Goal: Task Accomplishment & Management: Complete application form

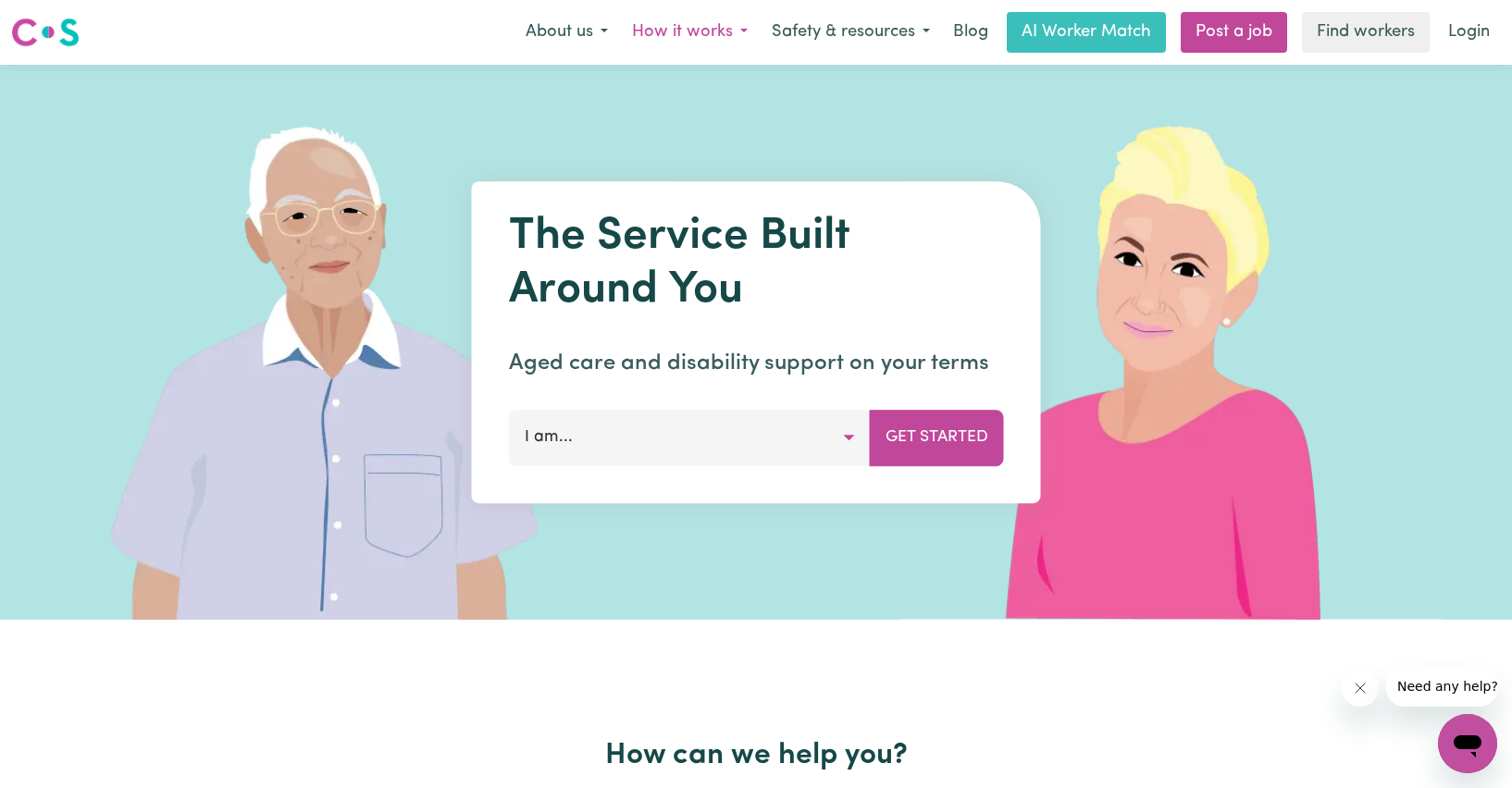
click at [680, 39] on button "How it works" at bounding box center [689, 32] width 140 height 39
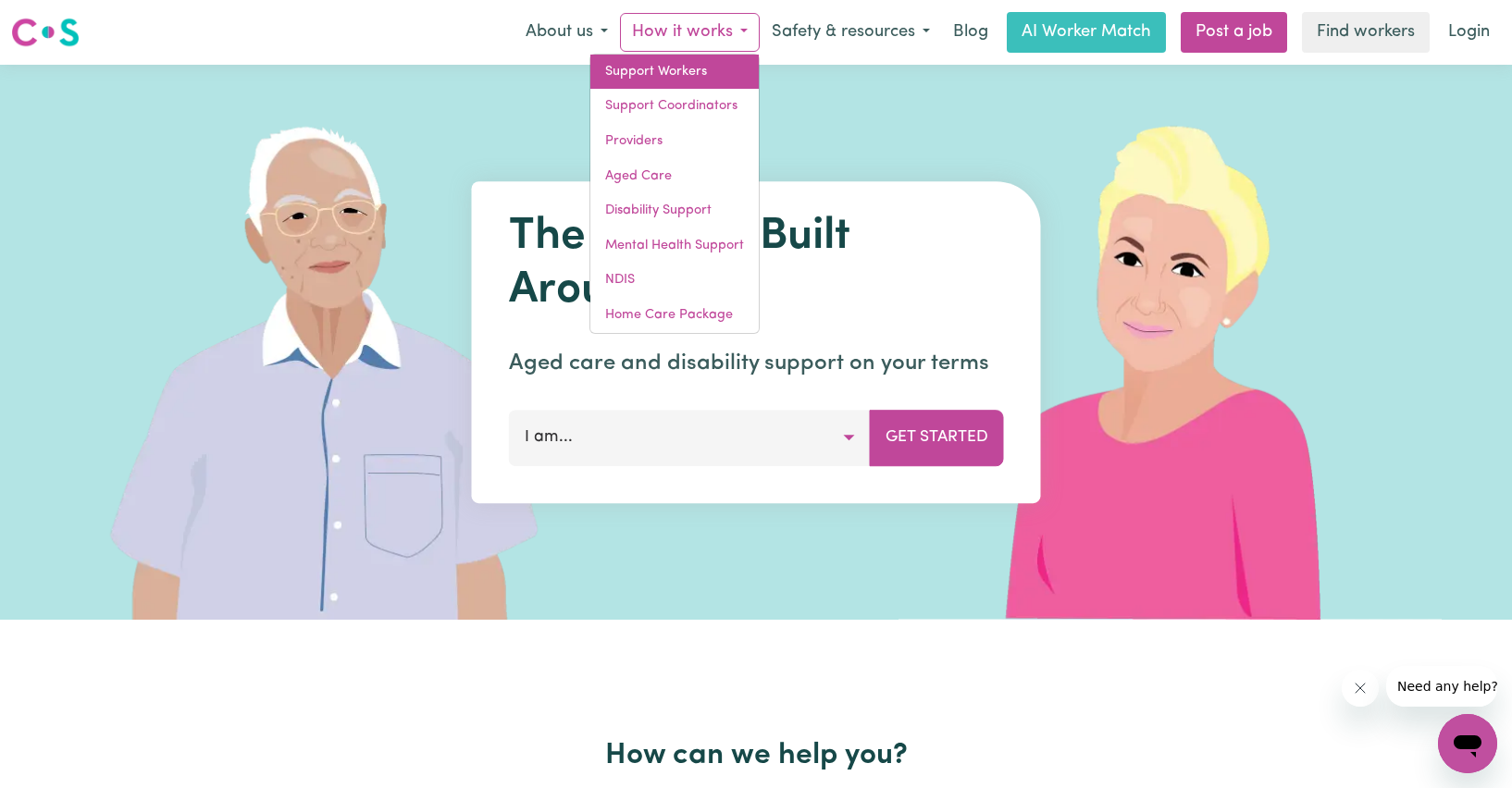
click at [695, 73] on link "Support Workers" at bounding box center [674, 71] width 168 height 35
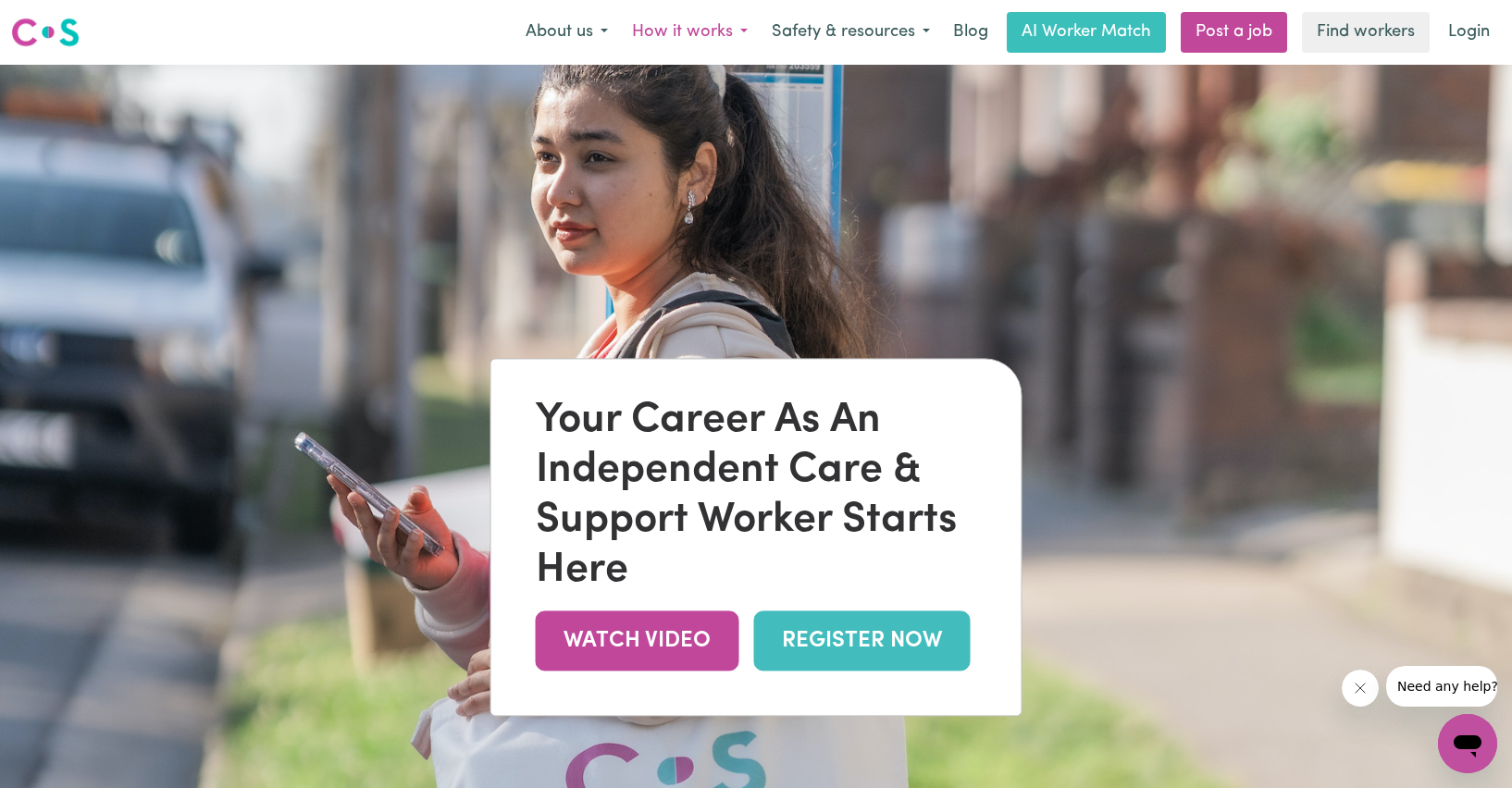
click at [665, 28] on button "How it works" at bounding box center [689, 32] width 140 height 39
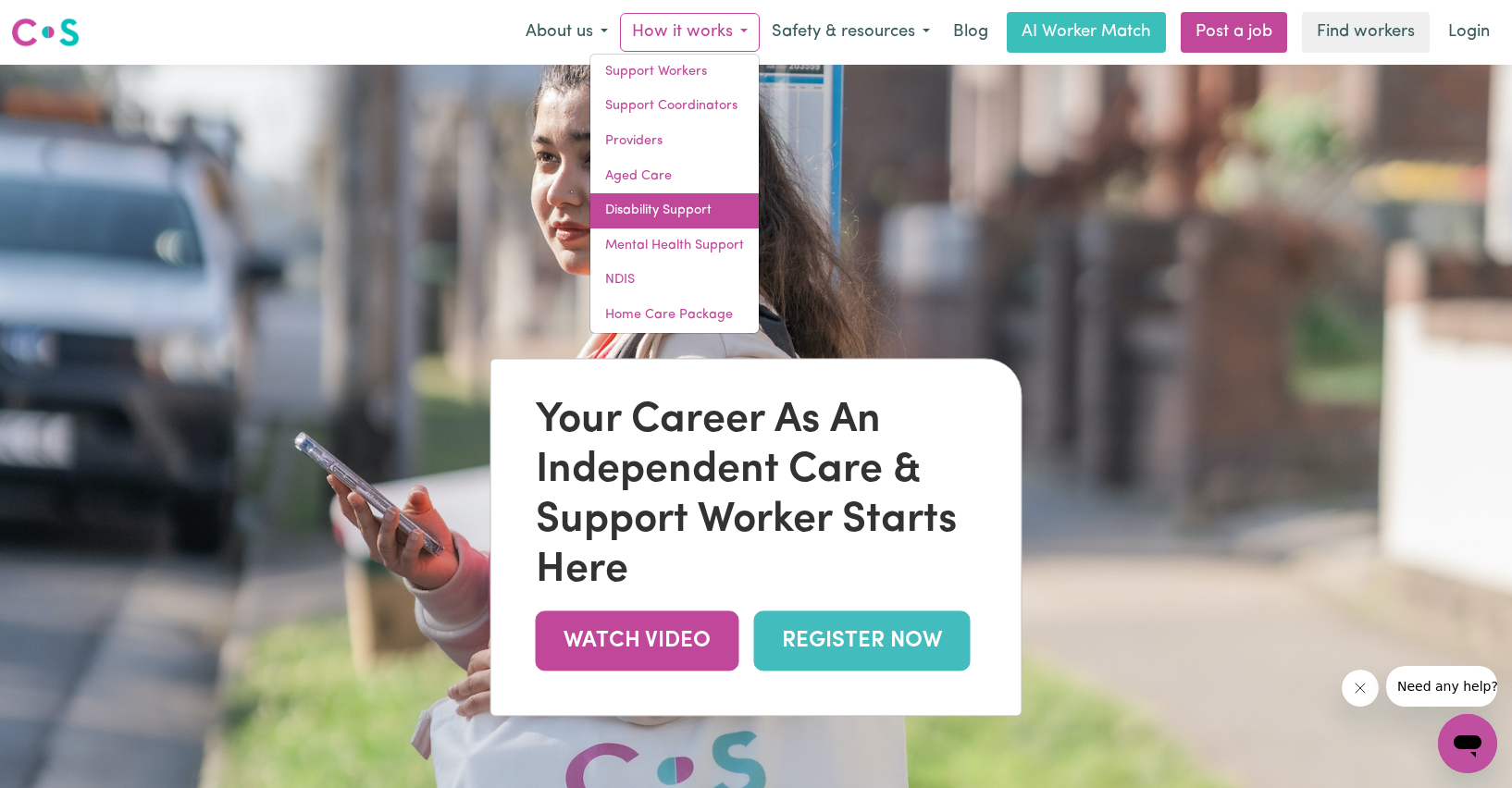
click at [669, 213] on link "Disability Support" at bounding box center [674, 210] width 168 height 35
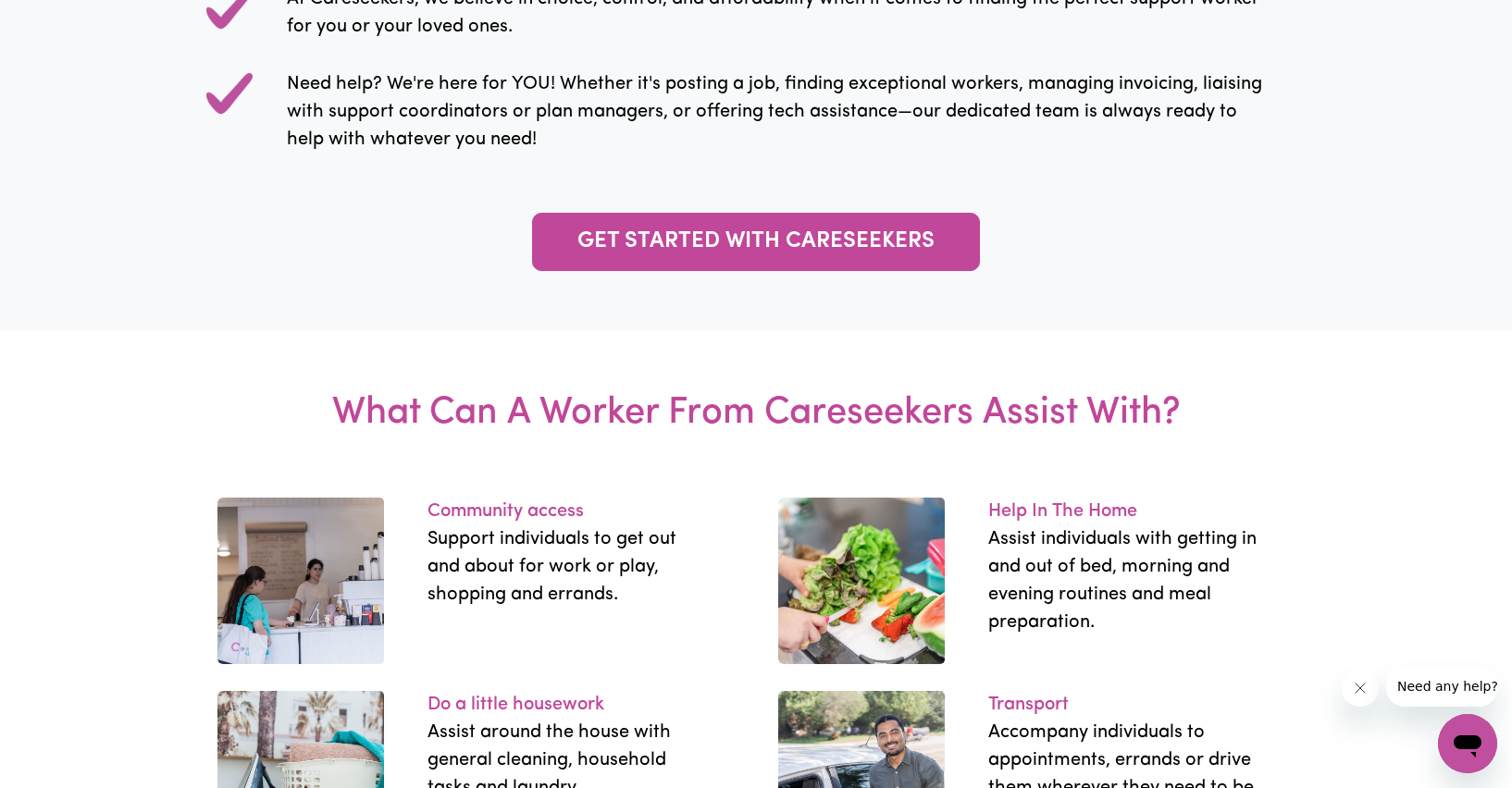
scroll to position [2128, 0]
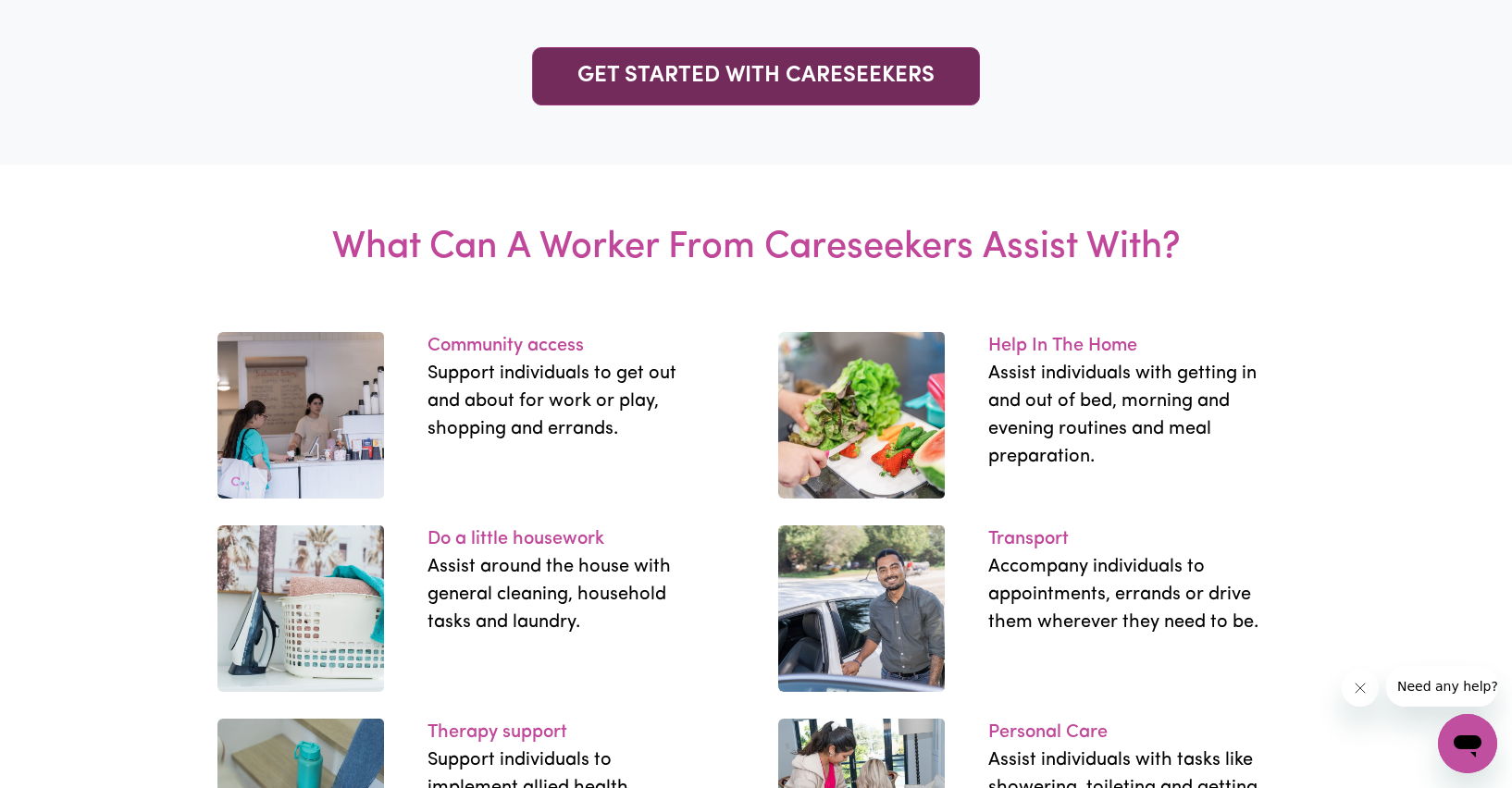
click at [684, 106] on link "GET STARTED WITH CARESEEKERS" at bounding box center [756, 76] width 448 height 58
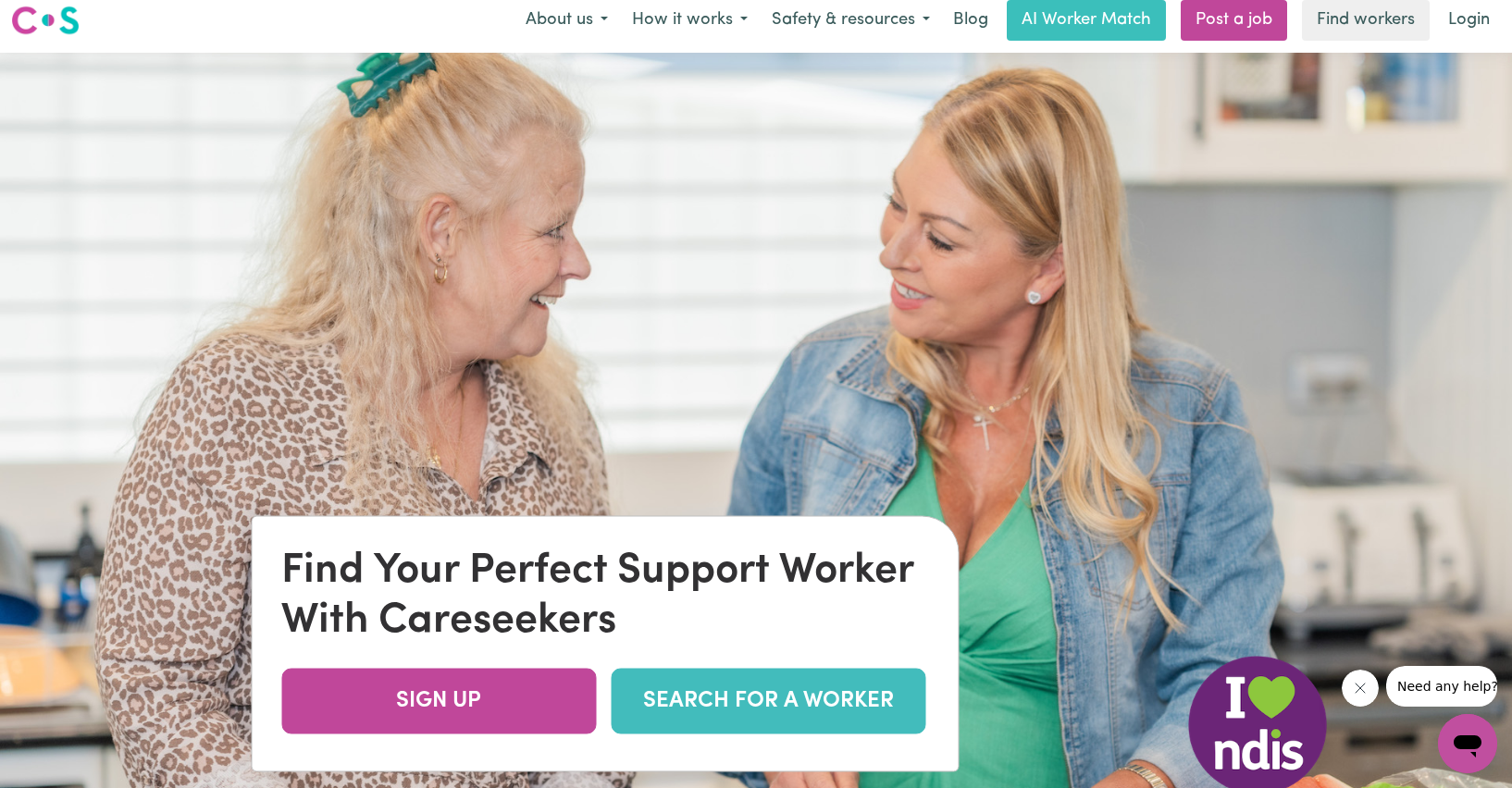
scroll to position [0, 0]
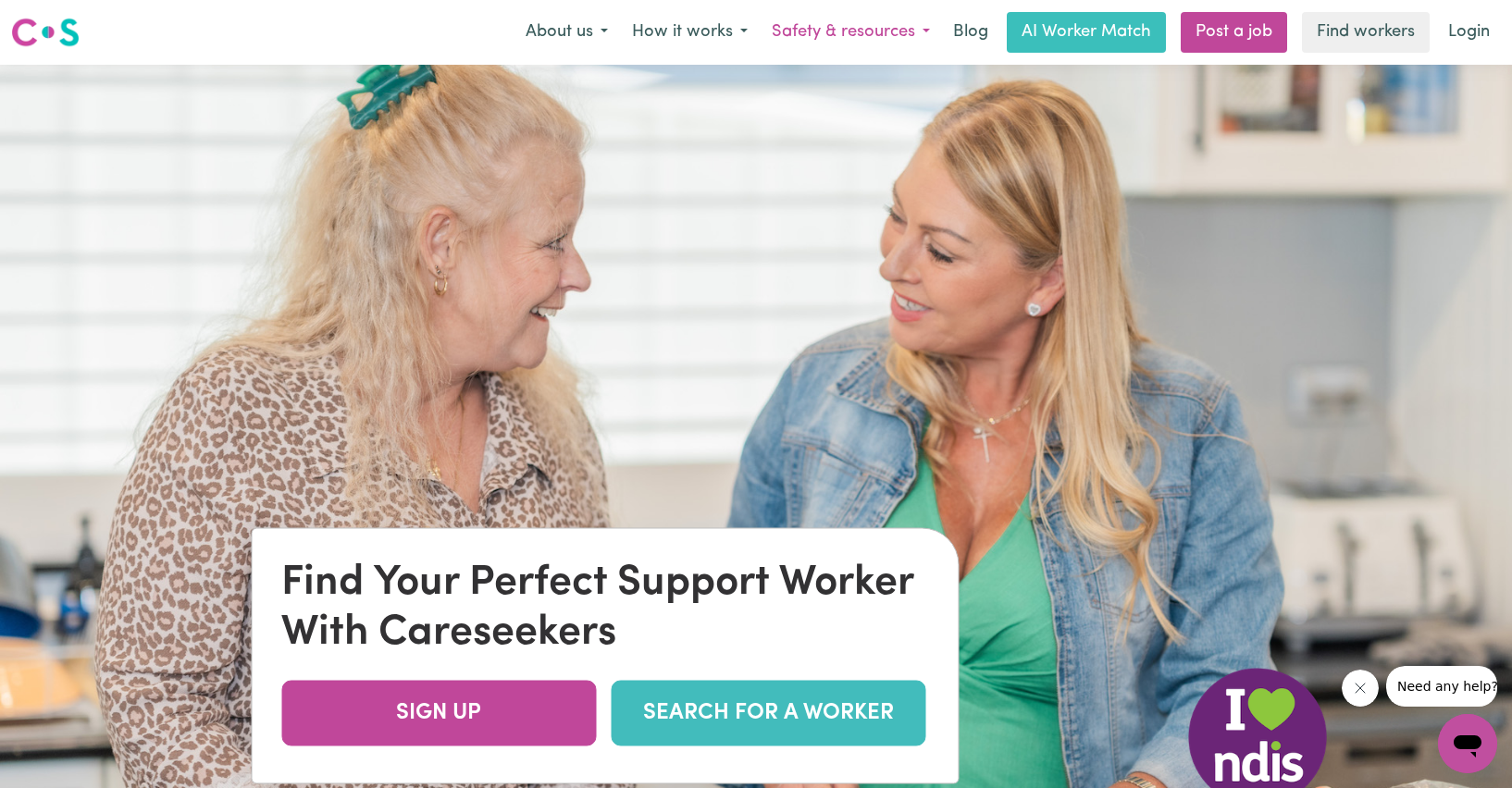
click at [786, 31] on button "Safety & resources" at bounding box center [851, 32] width 183 height 39
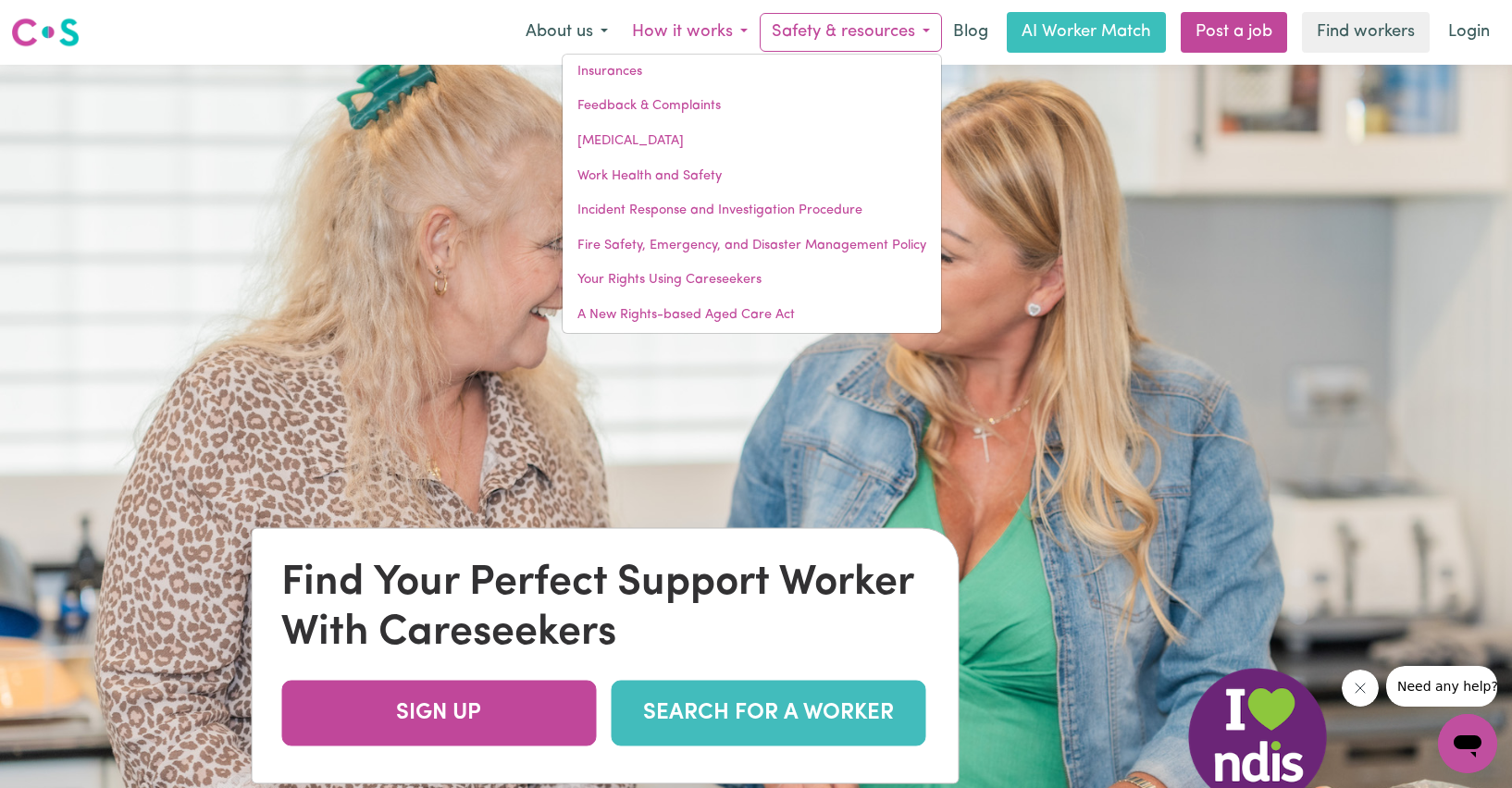
click at [655, 31] on button "How it works" at bounding box center [689, 32] width 140 height 39
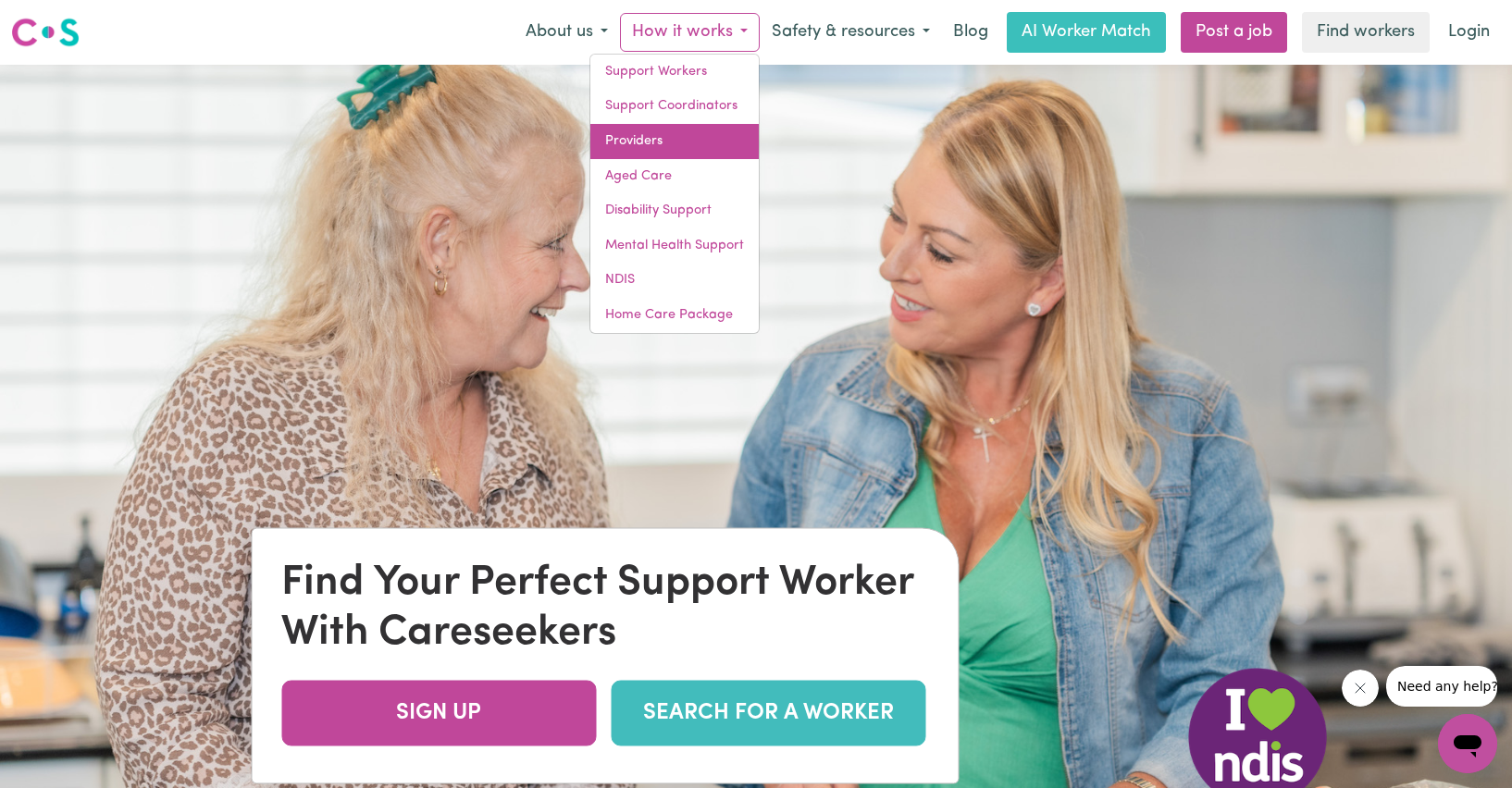
click at [658, 149] on link "Providers" at bounding box center [674, 141] width 168 height 35
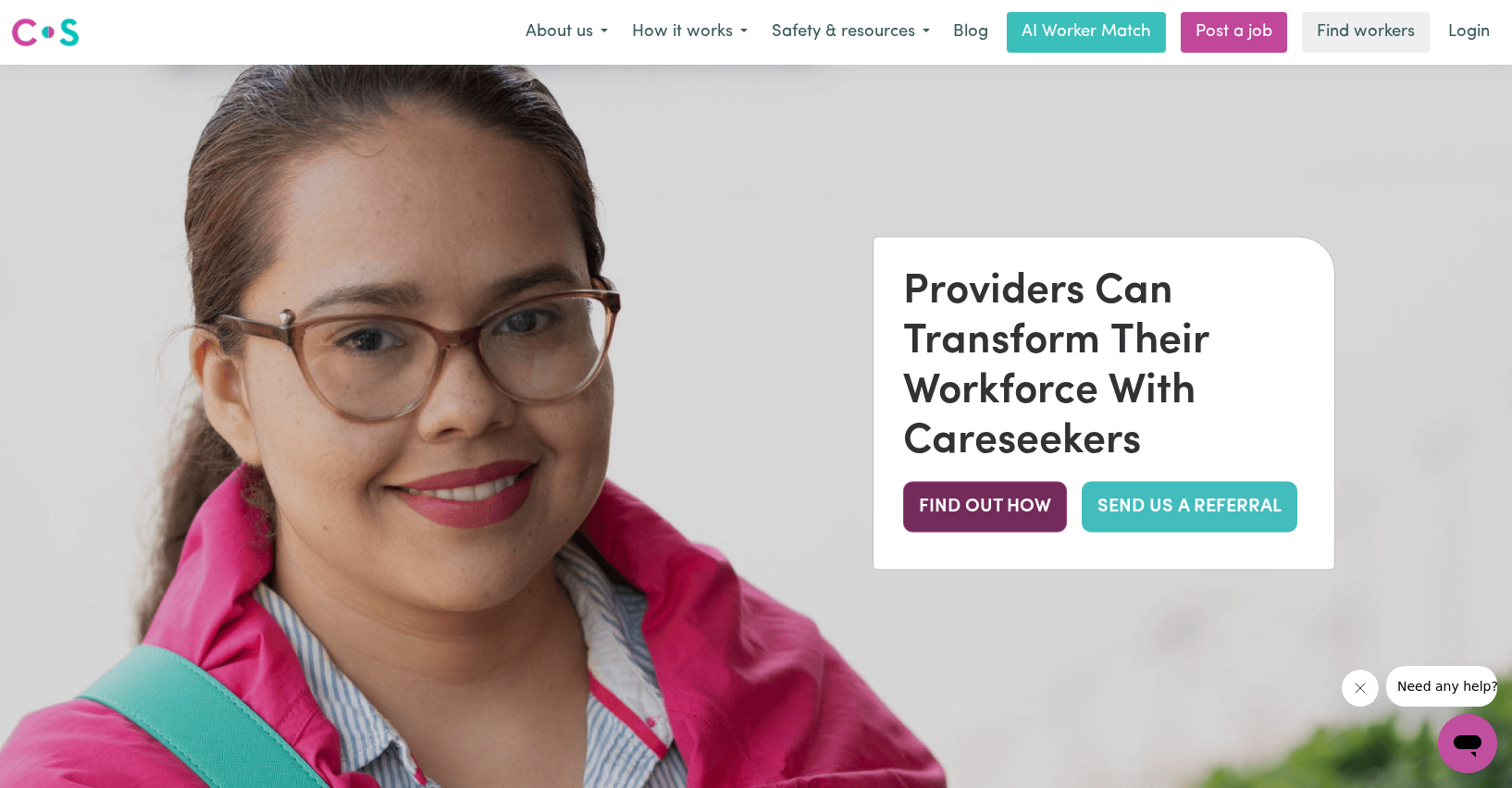
click at [1000, 522] on button "FIND OUT HOW" at bounding box center [985, 507] width 164 height 50
click at [533, 30] on button "About us" at bounding box center [567, 32] width 107 height 39
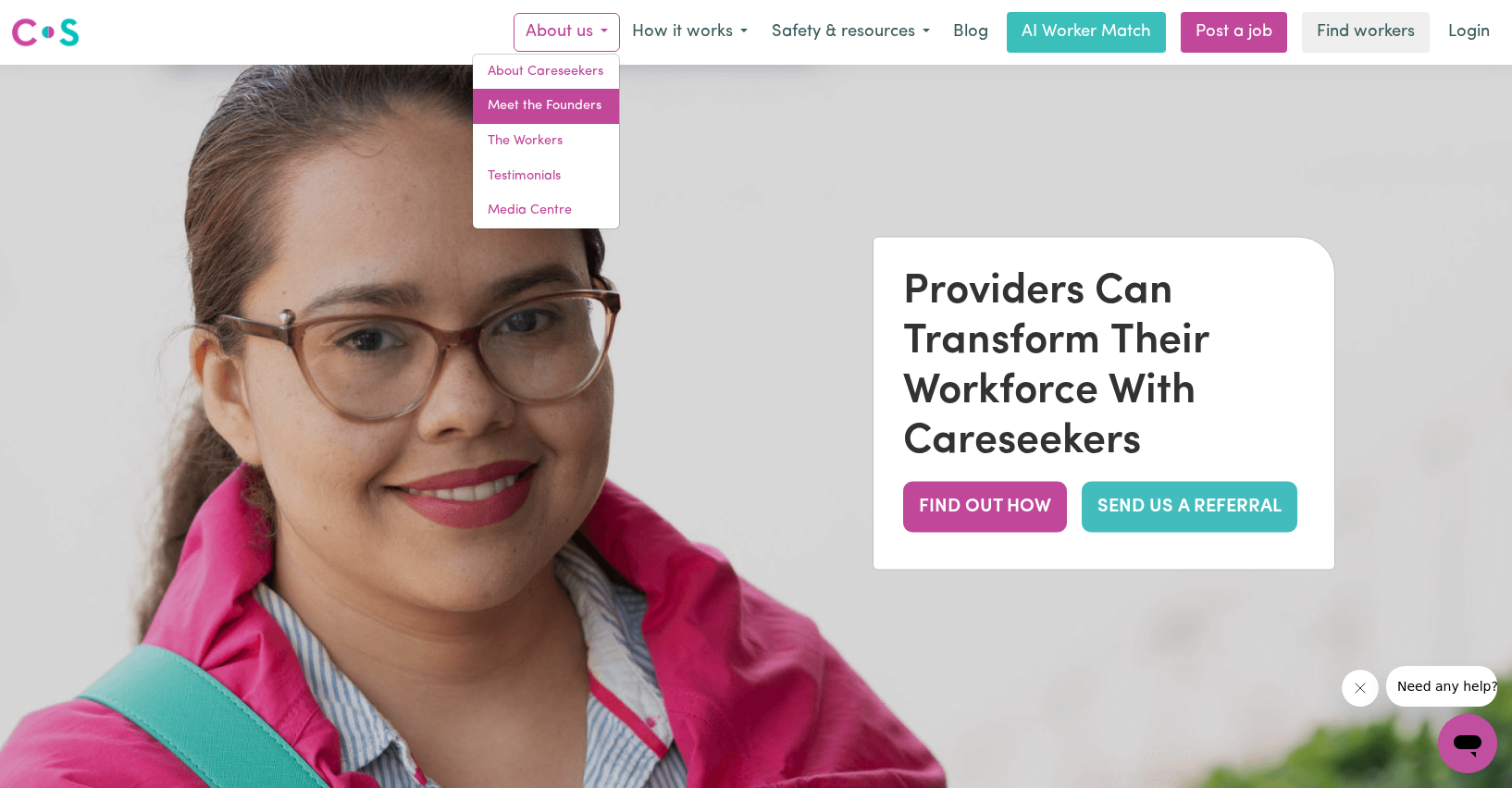
click at [554, 110] on link "Meet the Founders" at bounding box center [546, 106] width 147 height 35
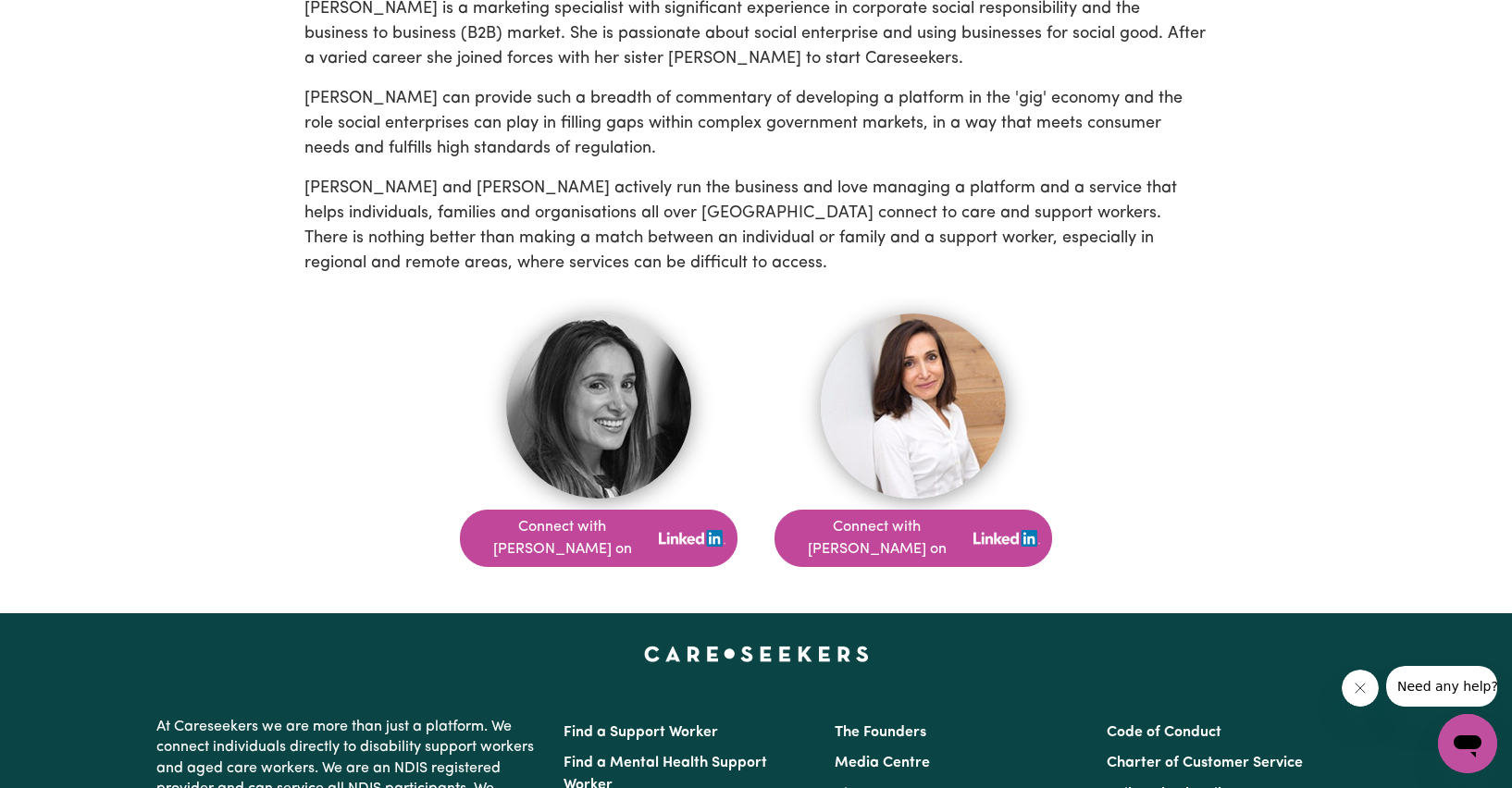
scroll to position [1111, 0]
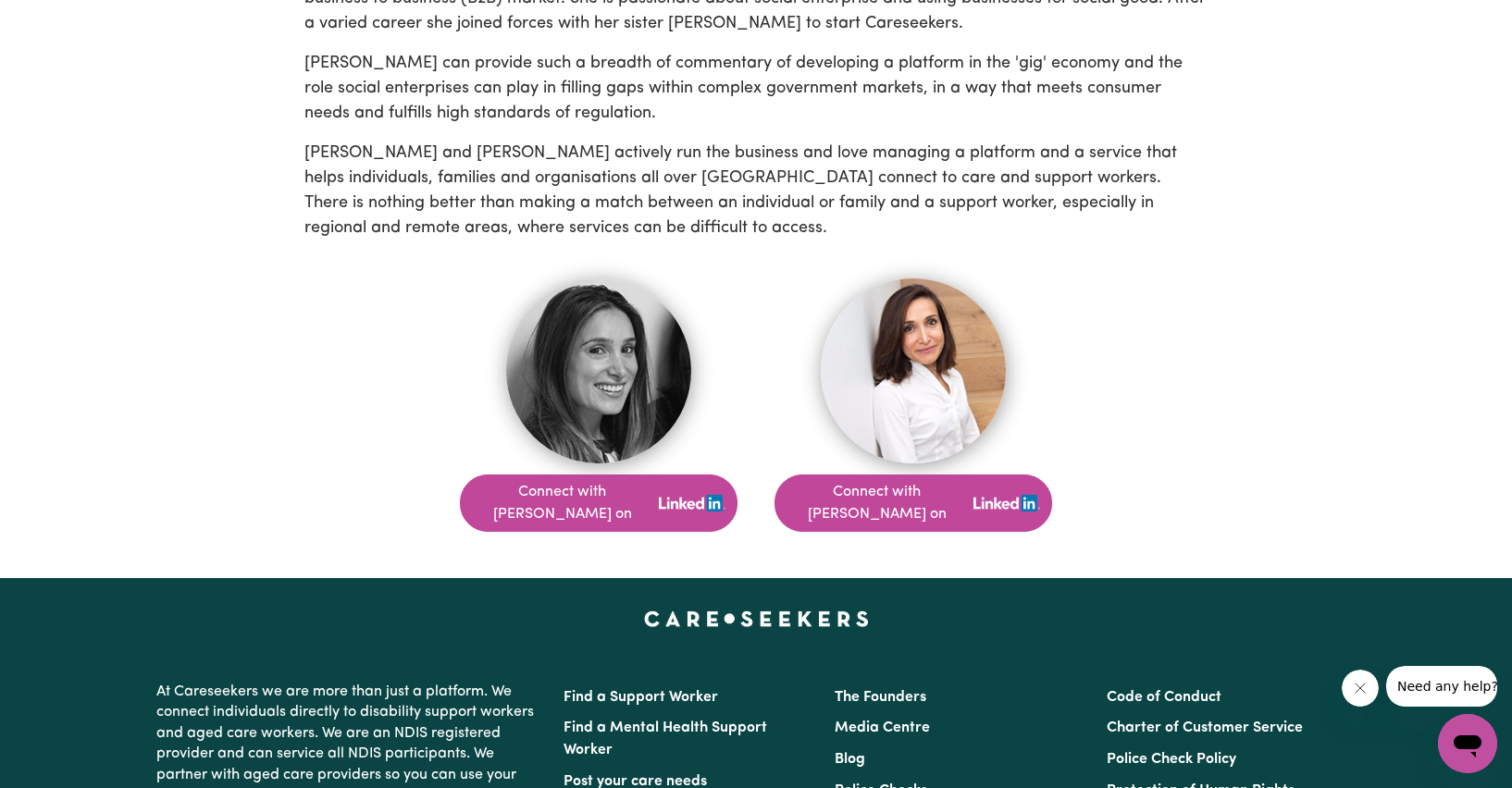
click at [595, 392] on img at bounding box center [599, 371] width 185 height 185
click at [548, 342] on img at bounding box center [599, 371] width 185 height 185
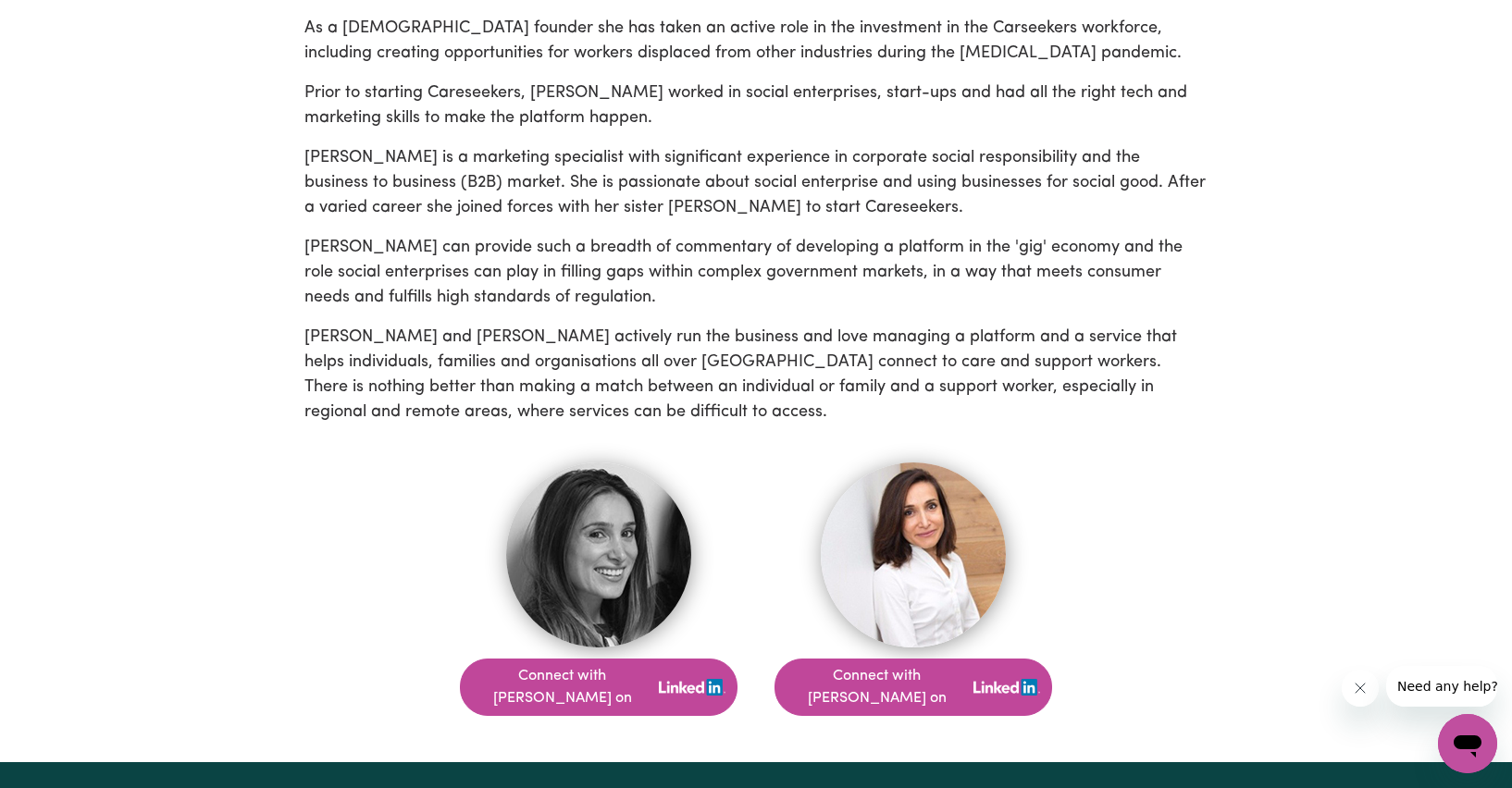
scroll to position [1388, 0]
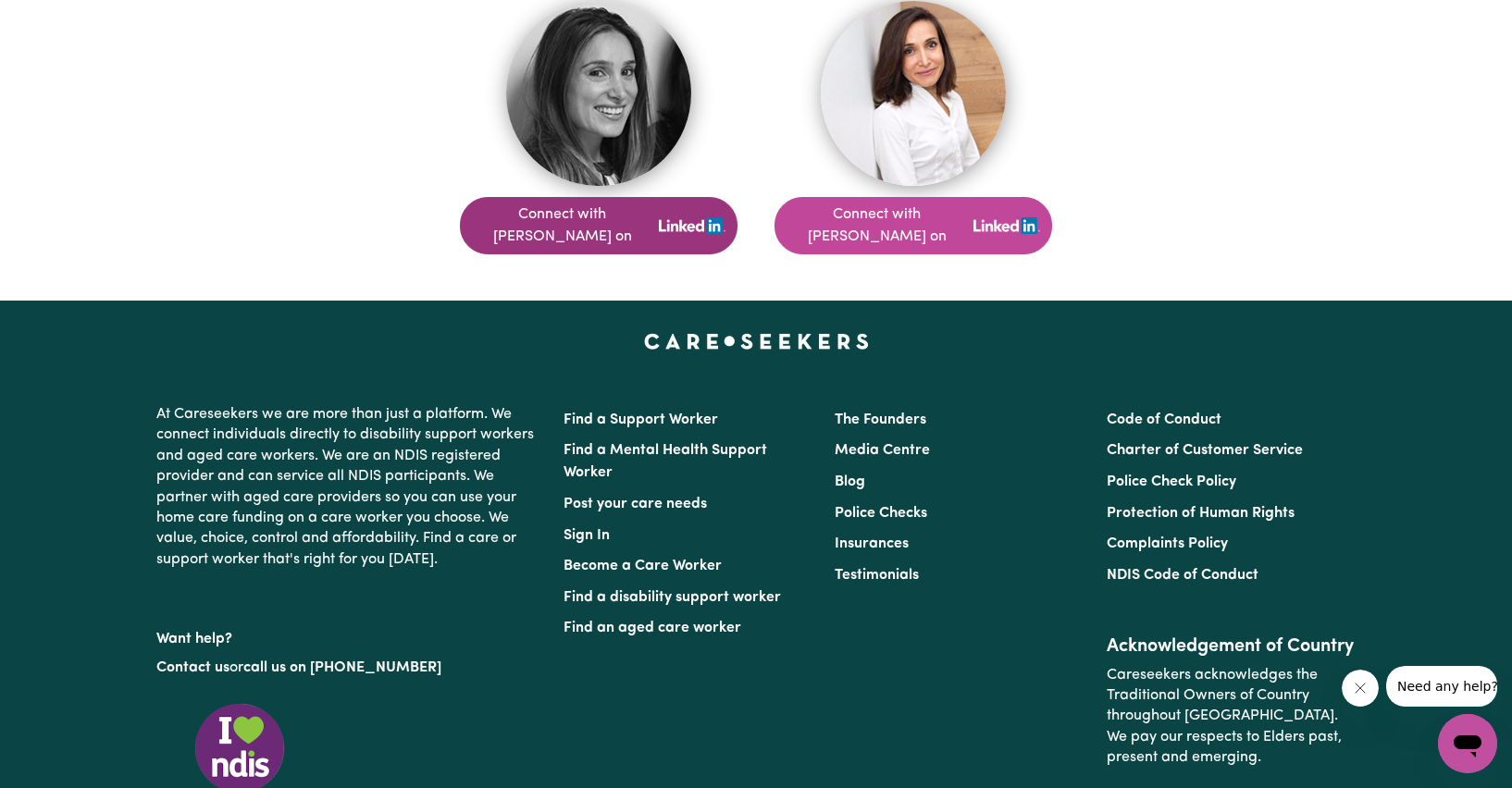
click at [613, 221] on button "Connect with [PERSON_NAME] on" at bounding box center [599, 226] width 278 height 57
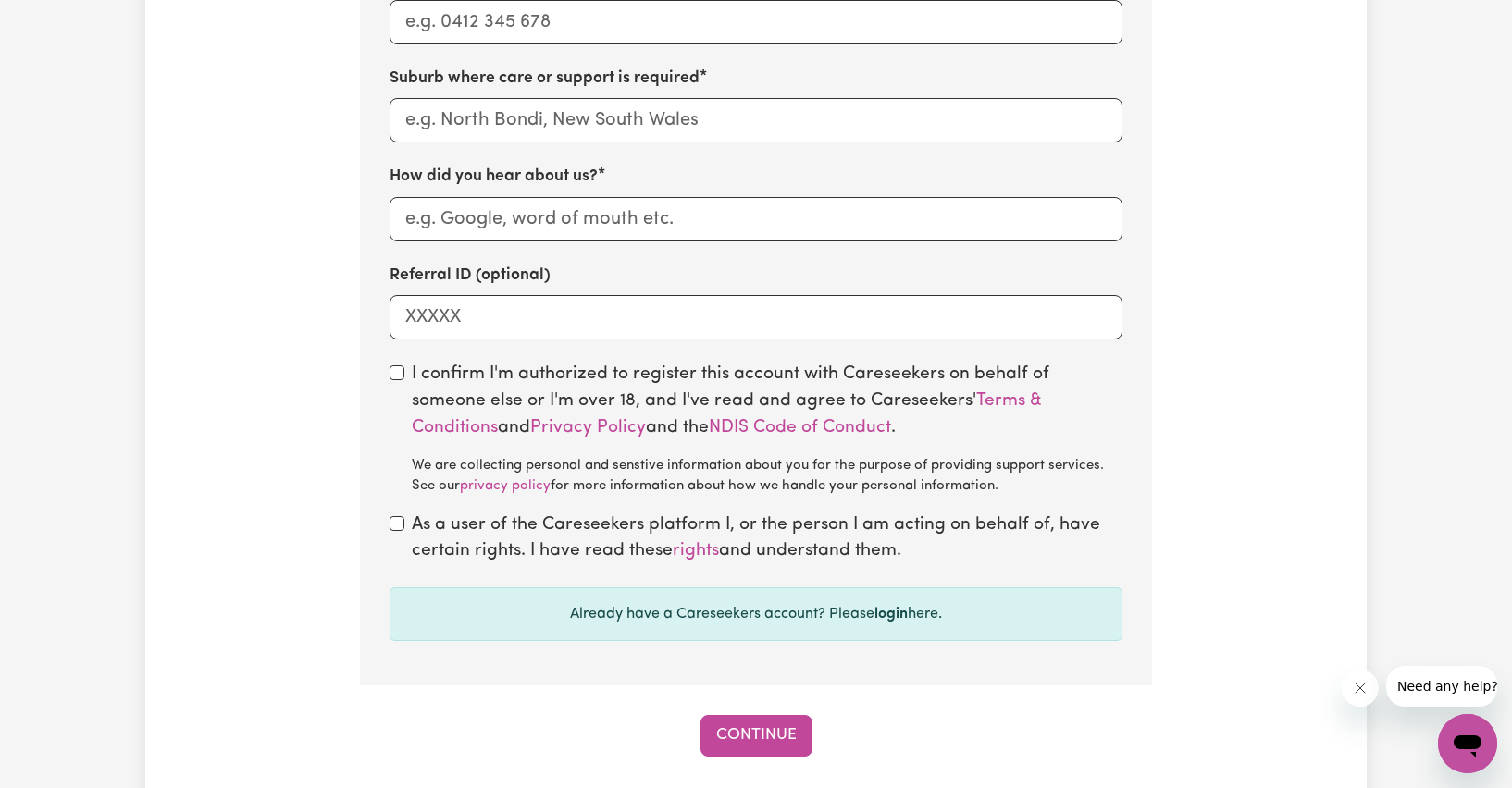
scroll to position [1388, 0]
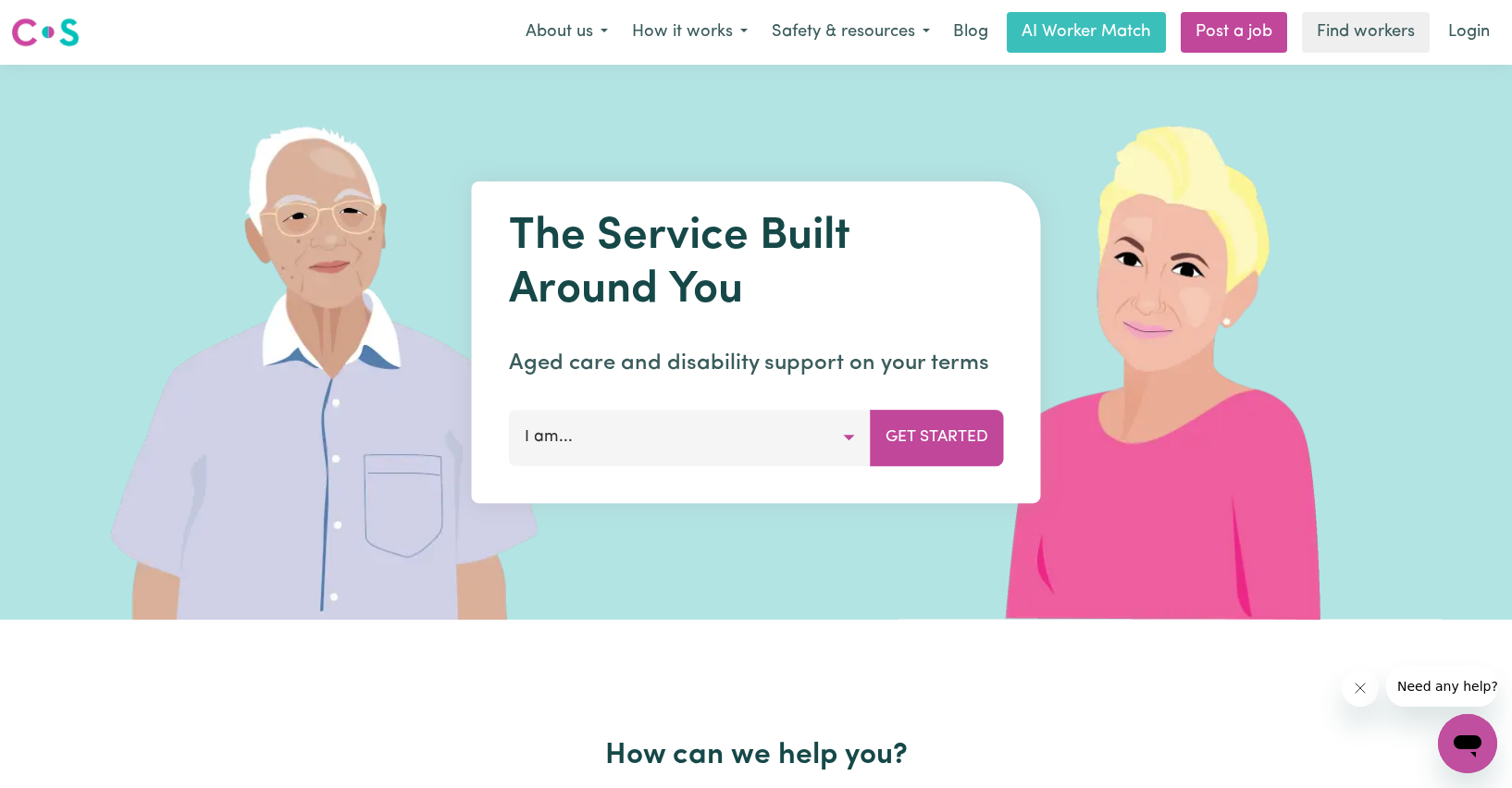
click at [743, 439] on button "I am..." at bounding box center [690, 438] width 362 height 55
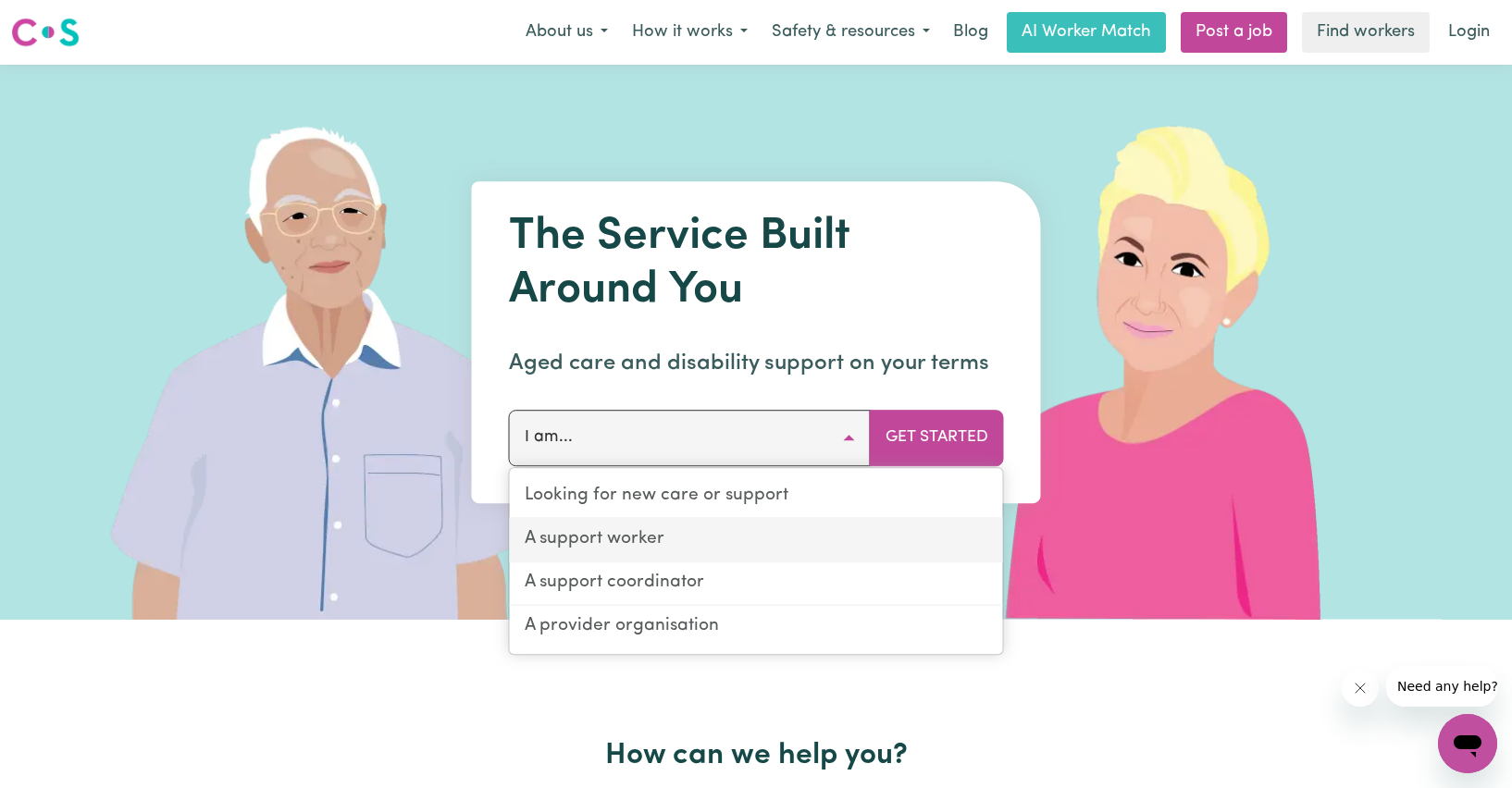
click at [728, 538] on link "A support worker" at bounding box center [756, 541] width 493 height 44
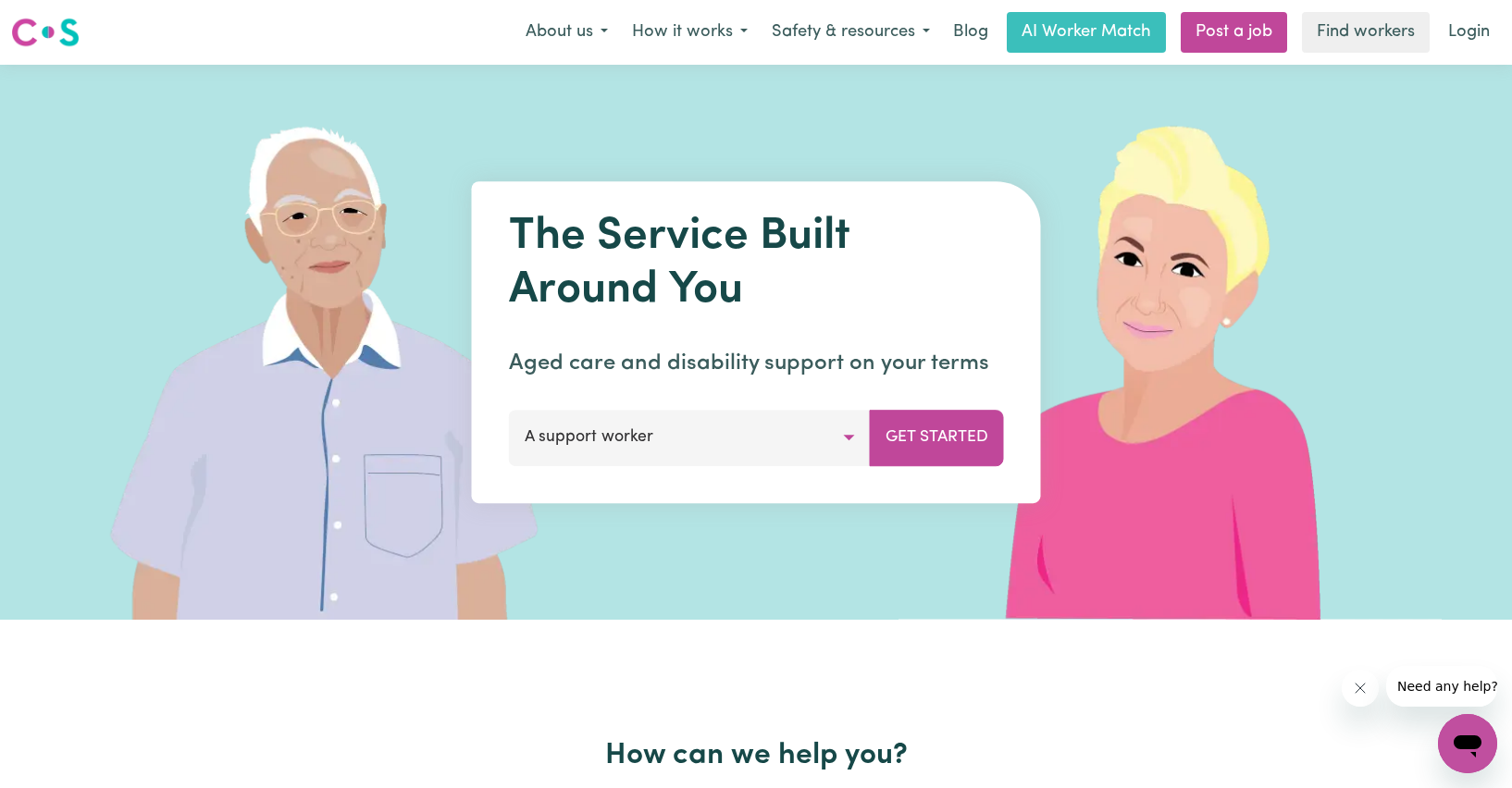
click at [906, 490] on div "The Service Built Around You Aged care and disability support on your terms A s…" at bounding box center [756, 343] width 569 height 322
click at [897, 468] on div "The Service Built Around You Aged care and disability support on your terms A s…" at bounding box center [756, 343] width 569 height 322
click at [924, 455] on button "Get Started" at bounding box center [936, 438] width 134 height 55
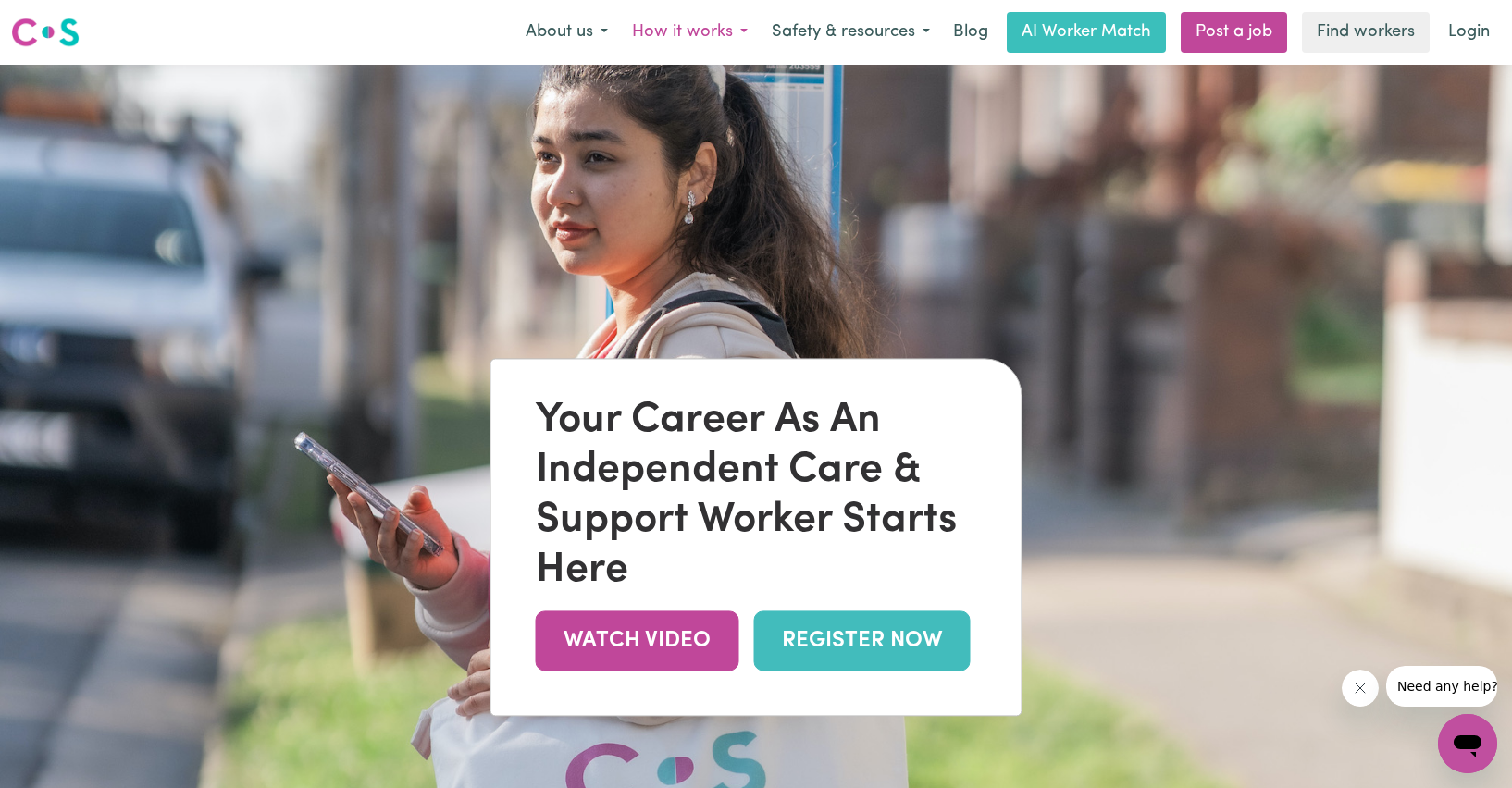
click at [681, 31] on button "How it works" at bounding box center [689, 32] width 140 height 39
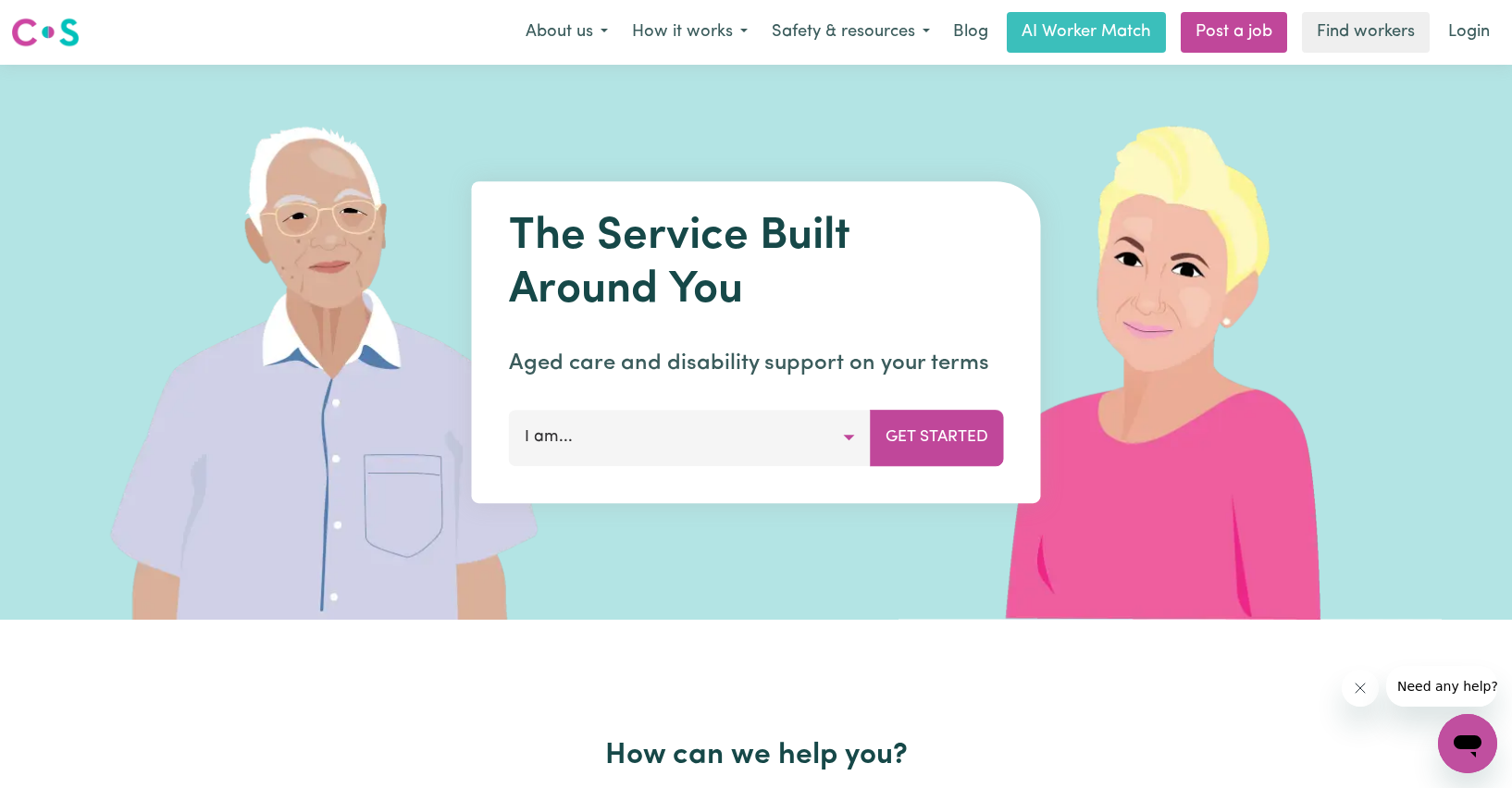
click at [756, 430] on button "I am..." at bounding box center [690, 438] width 362 height 55
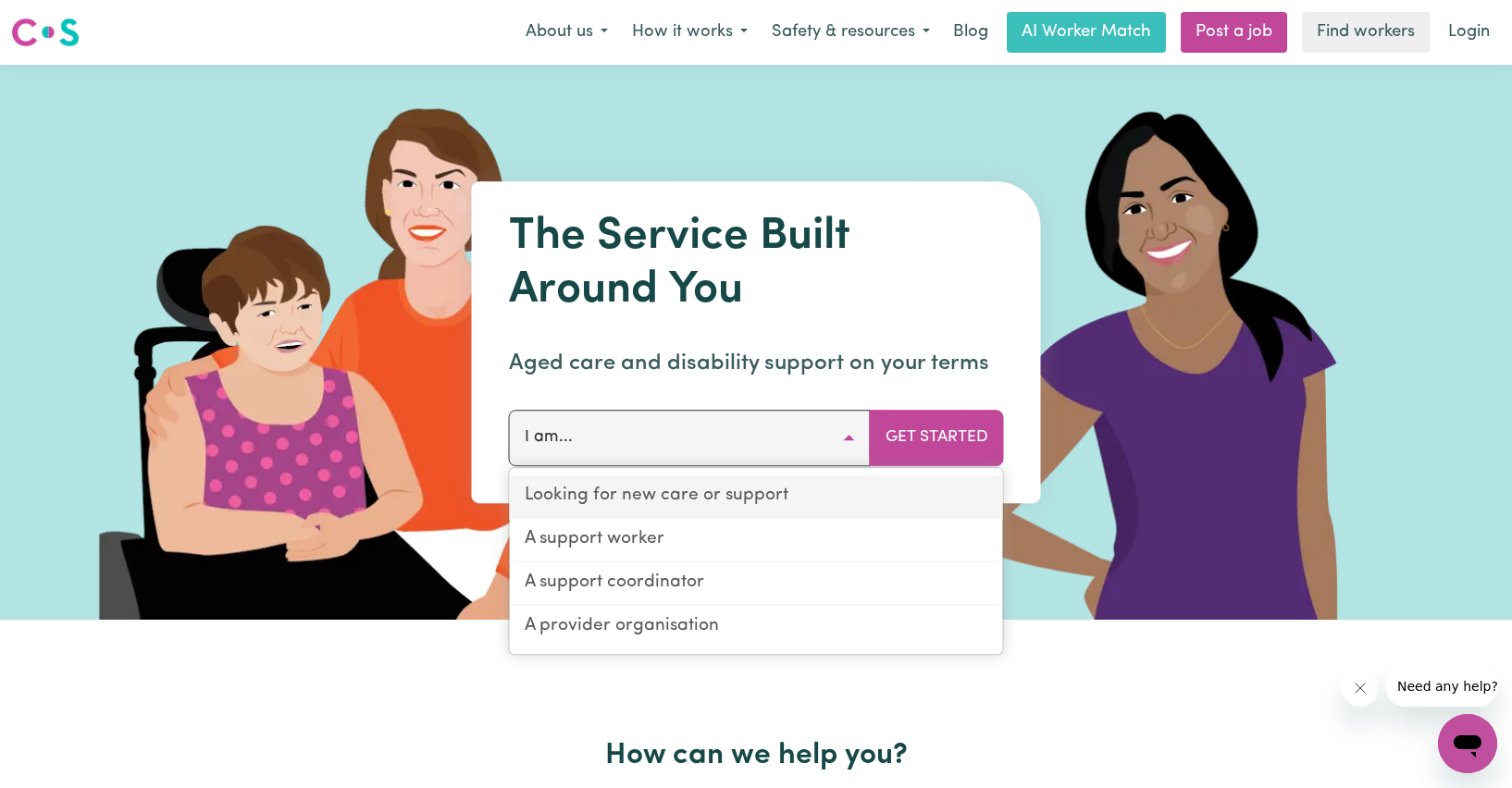
click at [732, 506] on link "Looking for new care or support" at bounding box center [756, 498] width 493 height 44
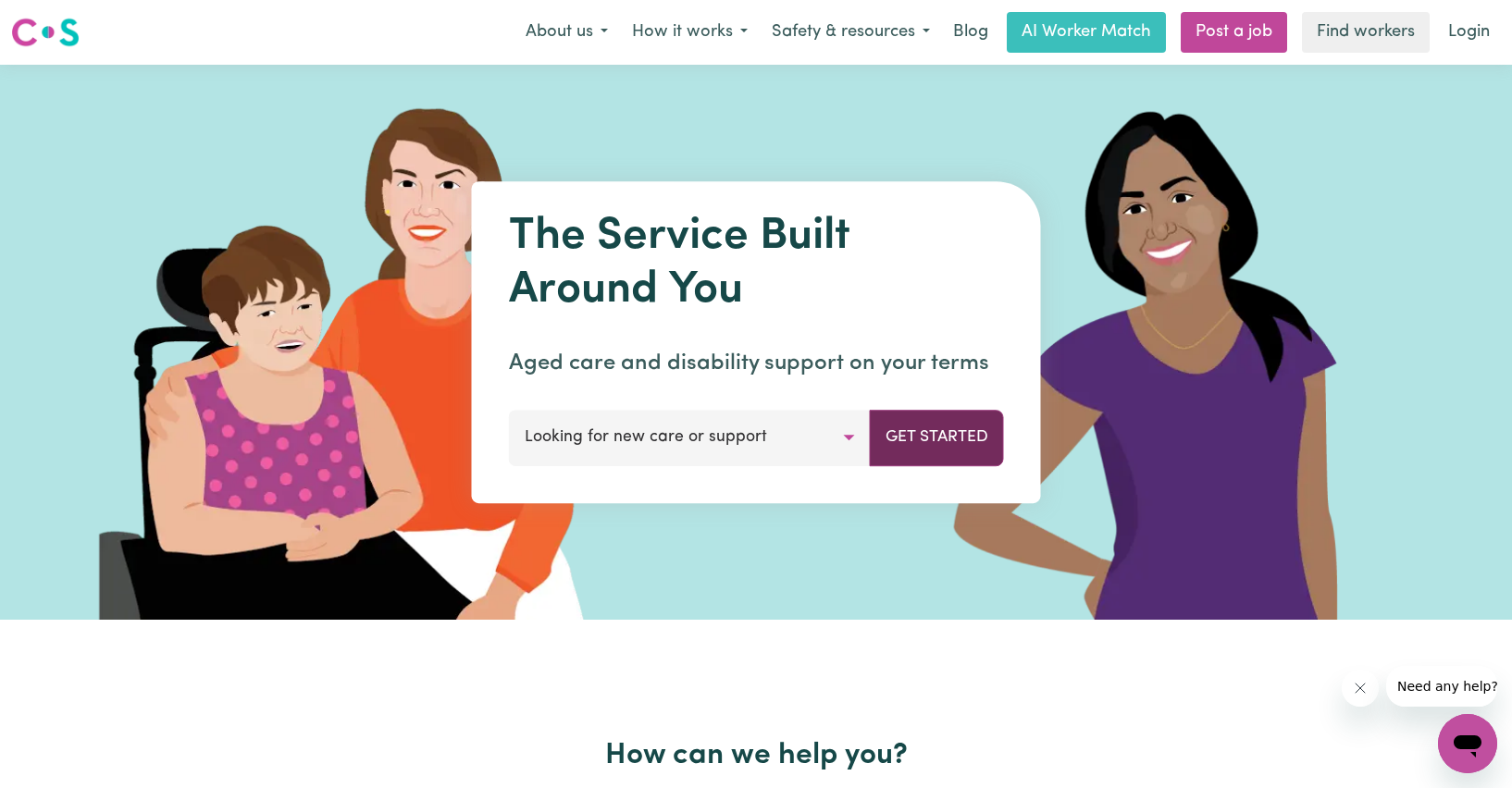
click at [953, 428] on button "Get Started" at bounding box center [936, 438] width 134 height 55
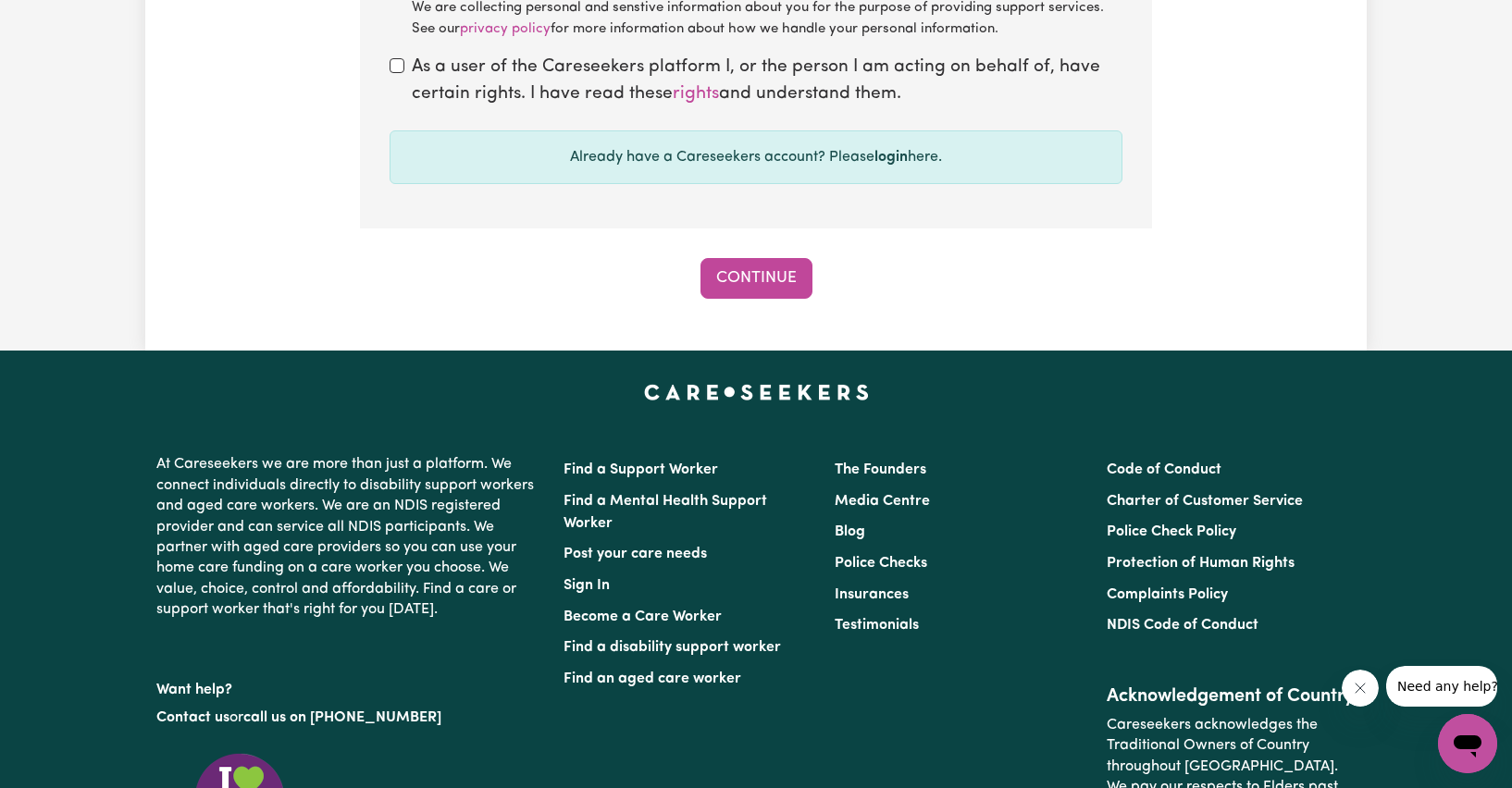
scroll to position [1758, 0]
